Goal: Obtain resource: Obtain resource

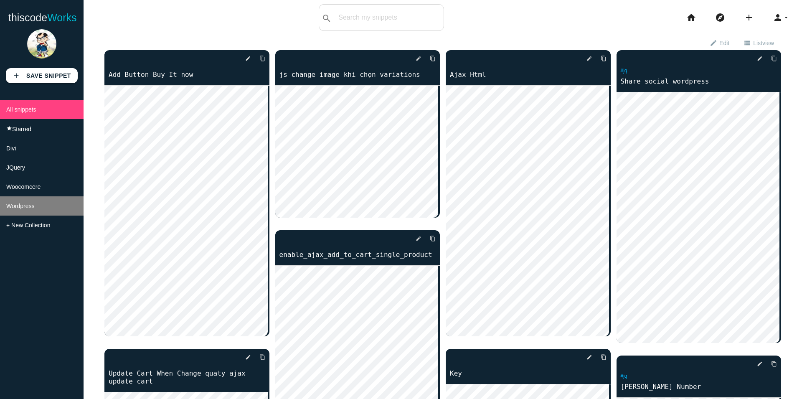
click at [21, 209] on span "Wordpress" at bounding box center [20, 206] width 28 height 7
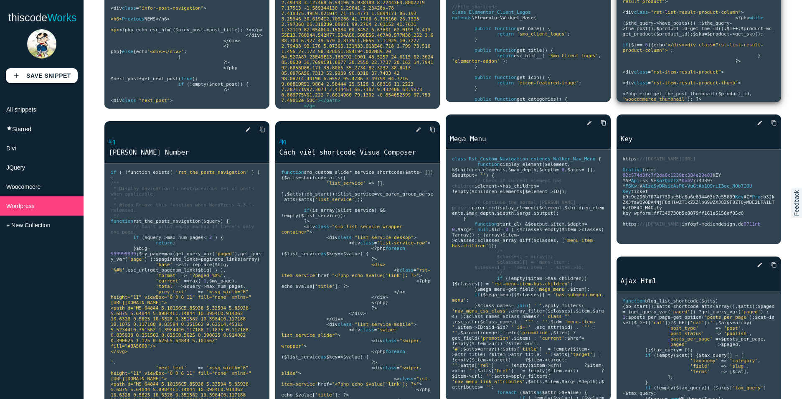
scroll to position [251, 0]
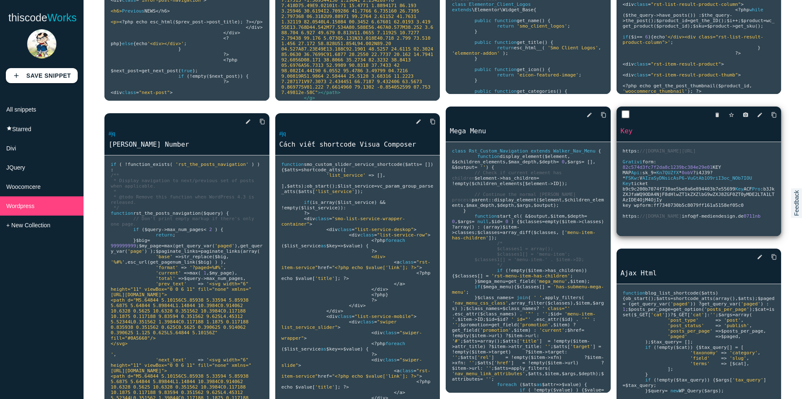
click at [682, 219] on pre "https : //richplugins.com/business-reviews-bundle-wordpress-plugin Grativi form…" at bounding box center [699, 189] width 165 height 94
